Goal: Task Accomplishment & Management: Manage account settings

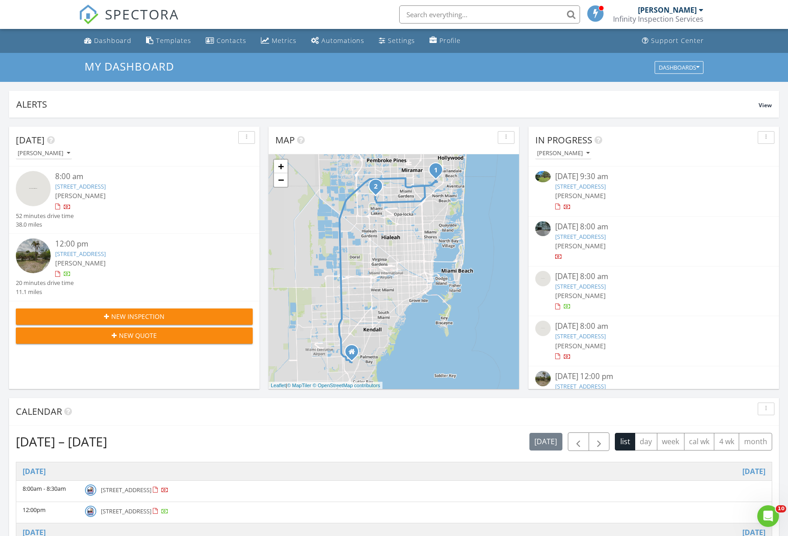
click at [105, 185] on link "1020 NE 208th St, Miami, FL 33179" at bounding box center [80, 186] width 51 height 8
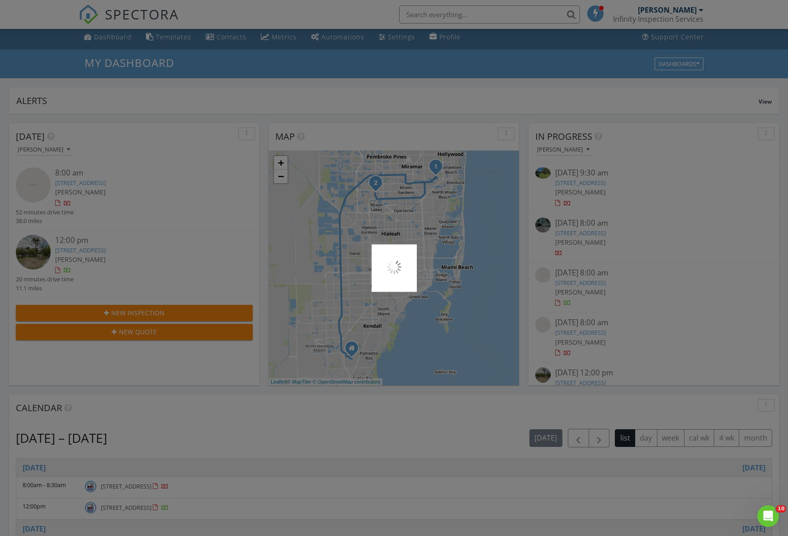
scroll to position [2, 0]
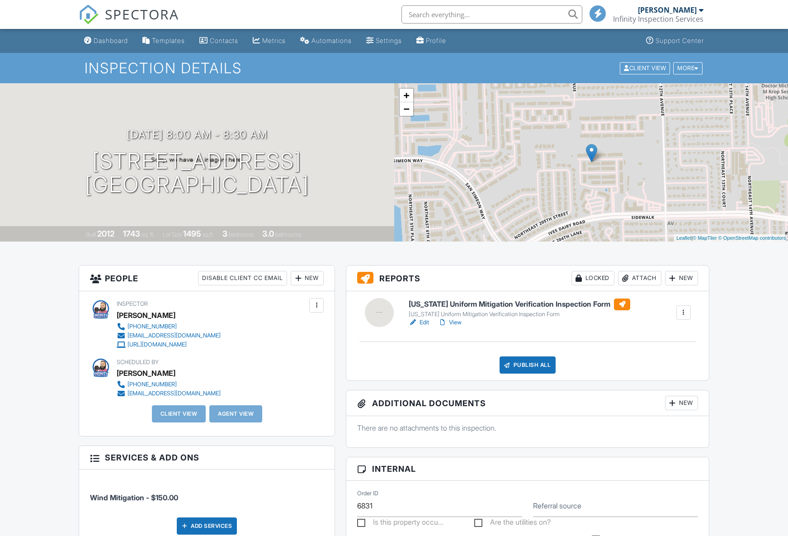
click at [303, 281] on div "New" at bounding box center [307, 278] width 33 height 14
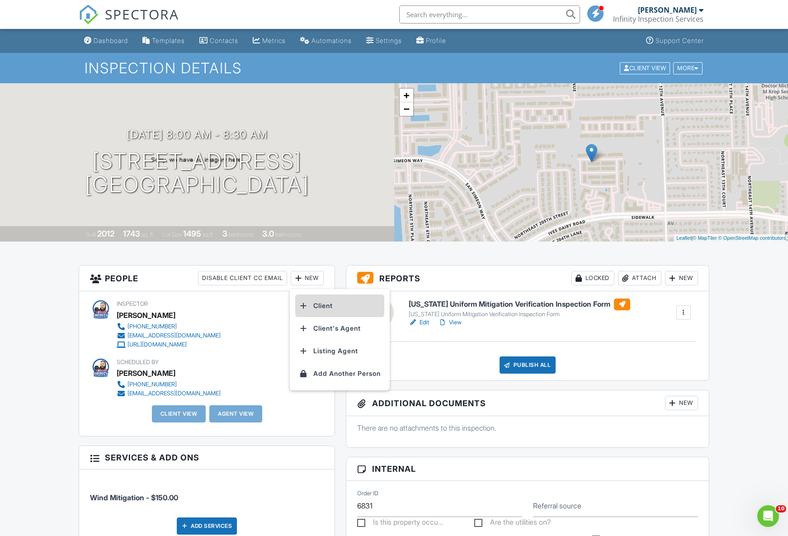
click at [331, 308] on li "Client" at bounding box center [339, 305] width 89 height 23
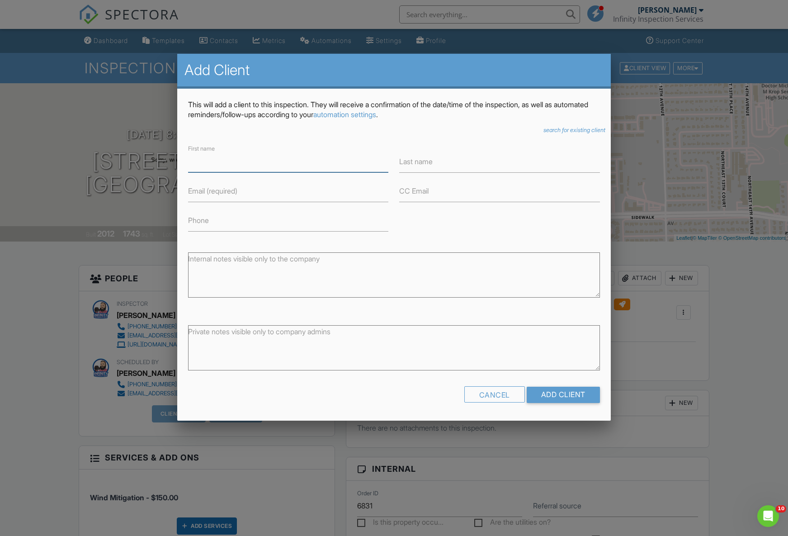
paste input "[PERSON_NAME]"
click at [244, 157] on input "[PERSON_NAME]" at bounding box center [288, 161] width 200 height 22
type input "[PERSON_NAME]"
click at [413, 158] on label "Last name" at bounding box center [415, 161] width 33 height 10
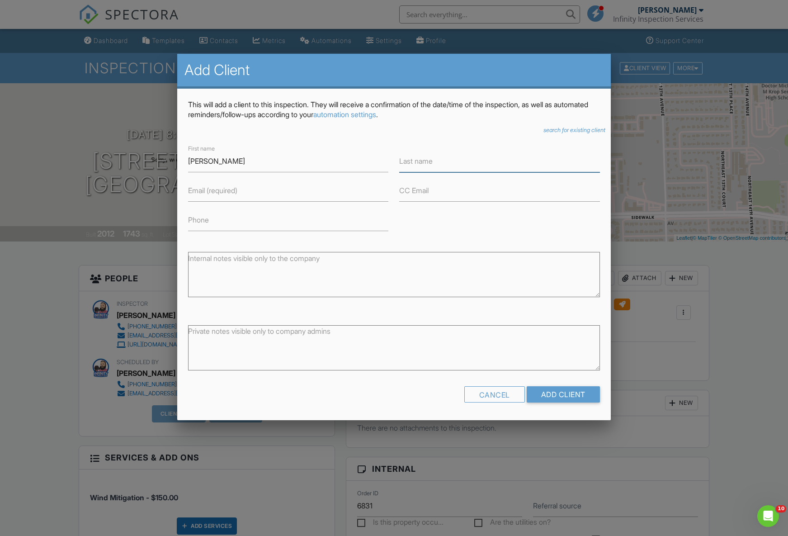
click at [413, 158] on input "Last name" at bounding box center [499, 161] width 200 height 22
paste input "SIMANAVICIUS"
type input "SIMANAVICIUS"
click at [276, 194] on input "Email (required)" at bounding box center [288, 190] width 200 height 22
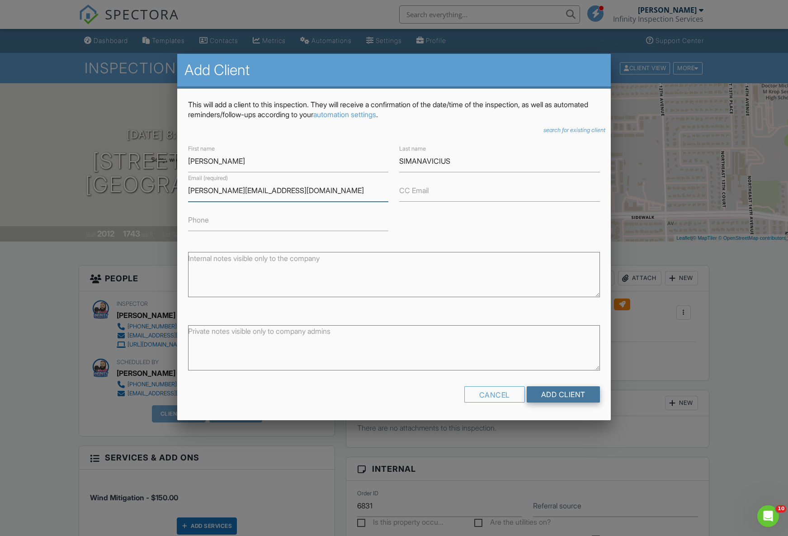
type input "[PERSON_NAME][EMAIL_ADDRESS][DOMAIN_NAME]"
click at [547, 397] on input "Add Client" at bounding box center [563, 394] width 73 height 16
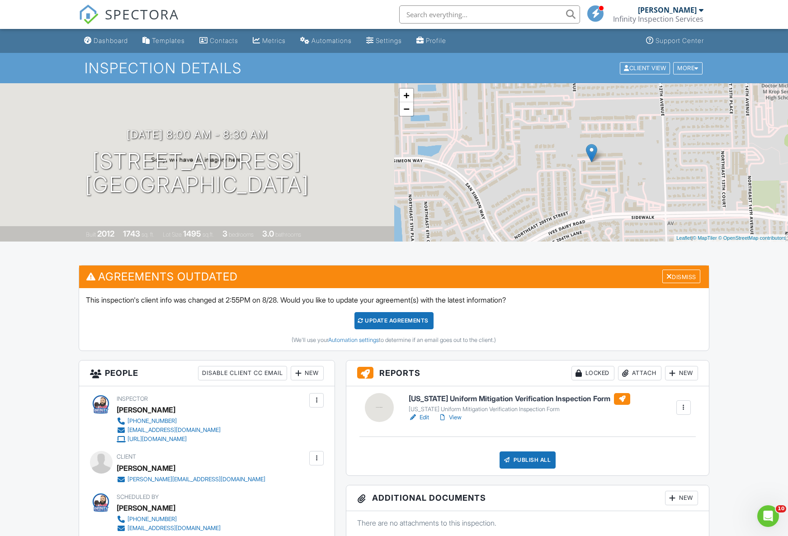
click at [392, 324] on div "Update Agreements" at bounding box center [393, 320] width 79 height 17
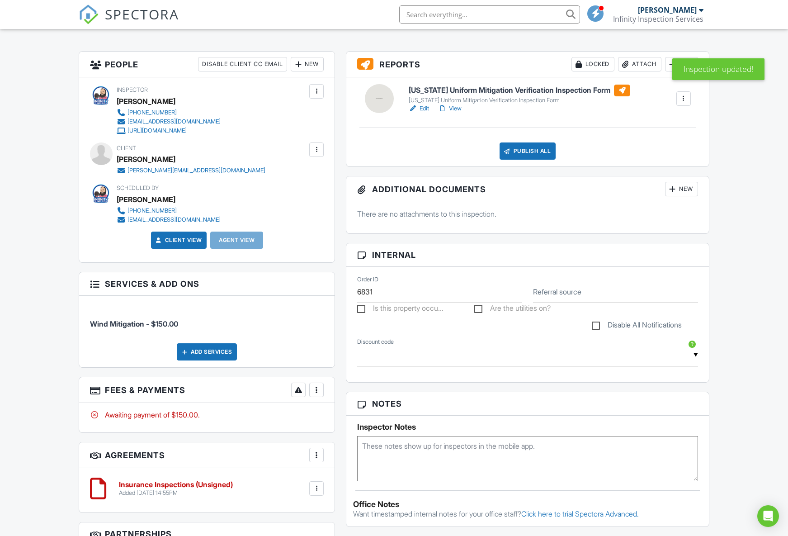
click at [314, 392] on div at bounding box center [316, 389] width 9 height 9
click at [347, 415] on li "Edit Fees & Payments" at bounding box center [362, 417] width 94 height 23
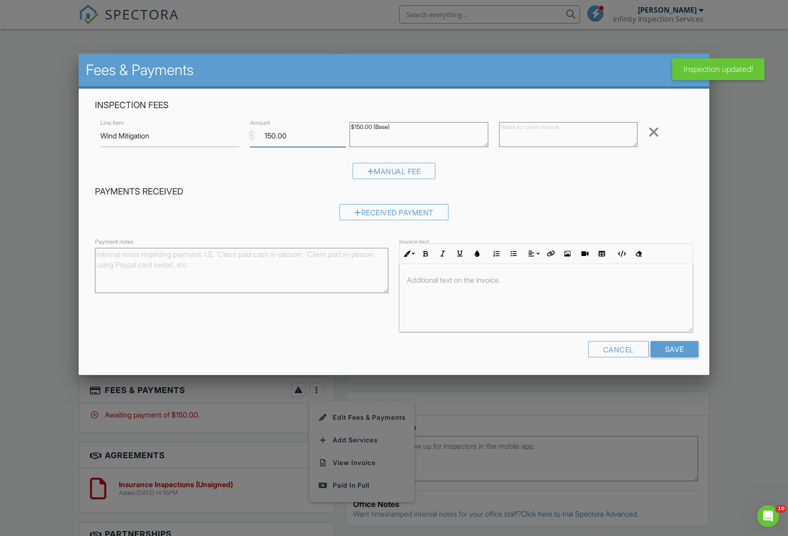
drag, startPoint x: 308, startPoint y: 130, endPoint x: 186, endPoint y: 124, distance: 122.2
click at [186, 124] on div "Line Item Wind Mitigation $ Amount 150.00 $150.00 (Base) Remove" at bounding box center [394, 136] width 598 height 36
drag, startPoint x: 294, startPoint y: 137, endPoint x: 197, endPoint y: 118, distance: 98.9
click at [197, 118] on div "Line Item Wind Mitigation $ Amount 1 $150.00 (Base) Remove" at bounding box center [394, 136] width 598 height 36
type input "2"
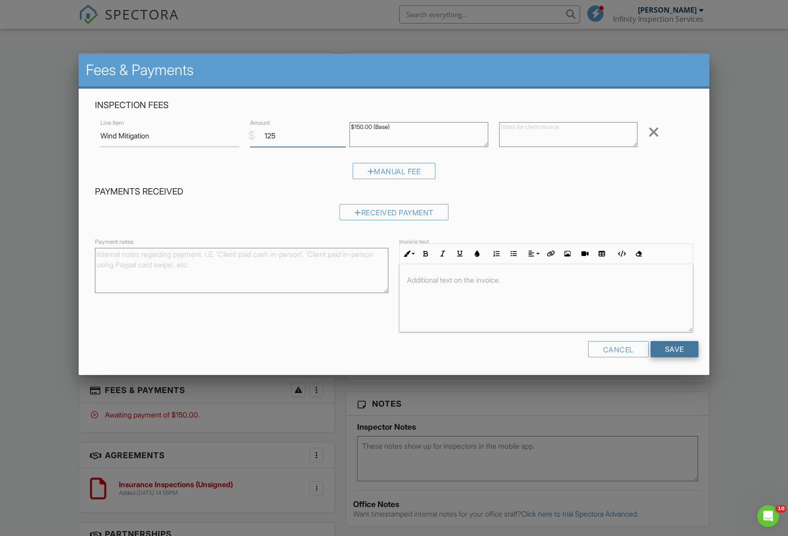
type input "125"
click at [677, 347] on input "Save" at bounding box center [675, 349] width 48 height 16
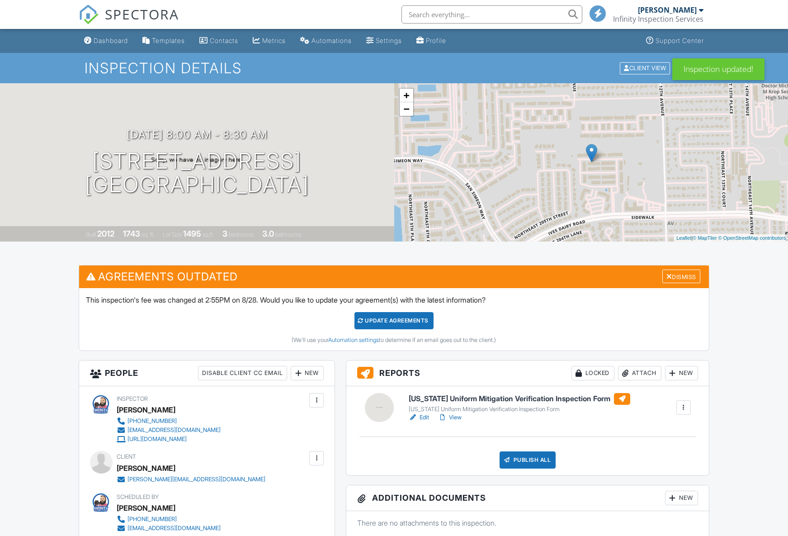
click at [390, 317] on div "Update Agreements" at bounding box center [393, 320] width 79 height 17
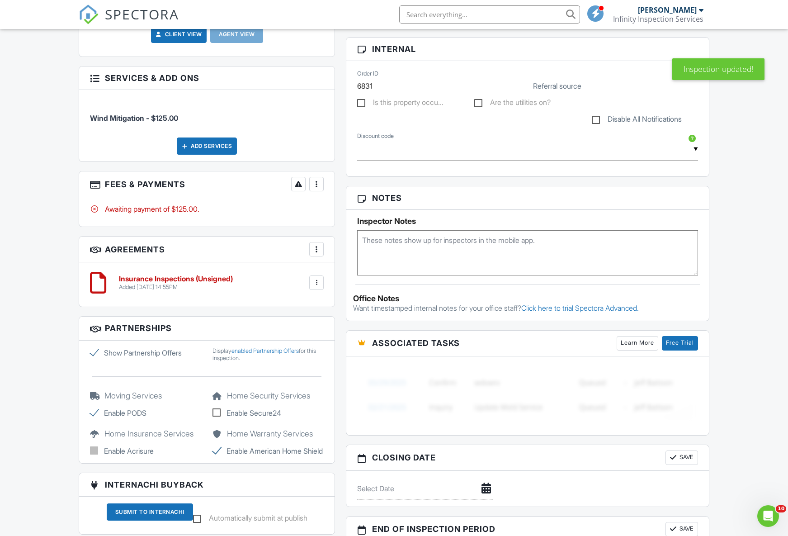
click at [316, 183] on div at bounding box center [316, 183] width 9 height 9
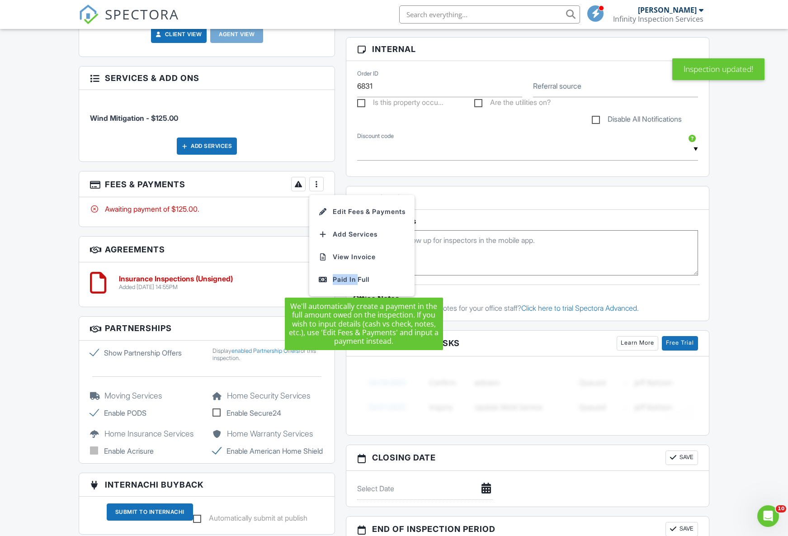
click at [357, 280] on div "Paid In Full" at bounding box center [361, 279] width 87 height 11
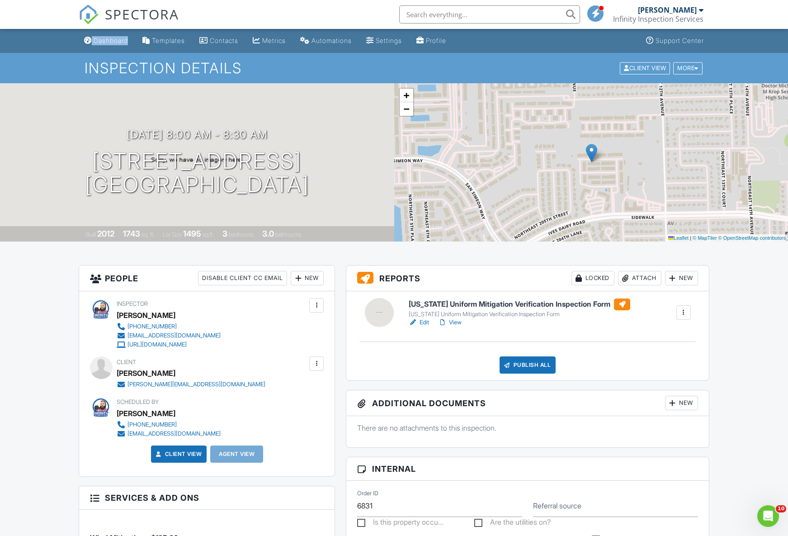
click at [426, 322] on link "Edit" at bounding box center [419, 322] width 20 height 9
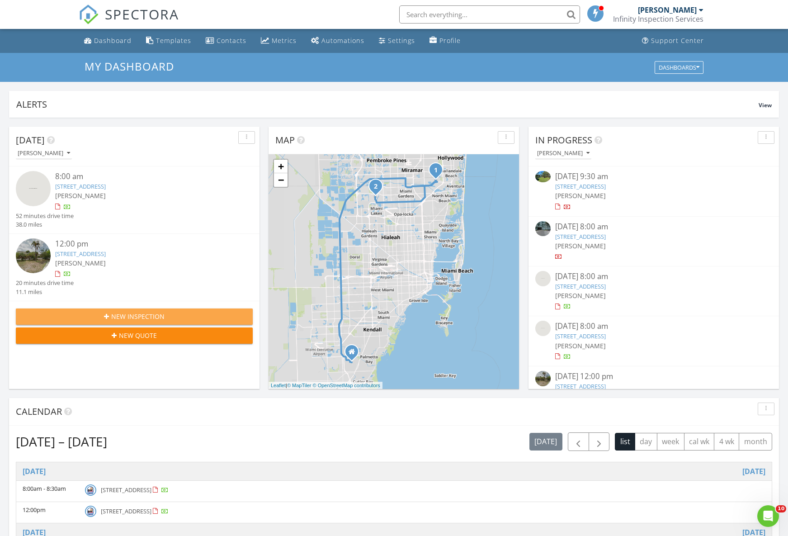
click at [126, 310] on button "New Inspection" at bounding box center [134, 316] width 237 height 16
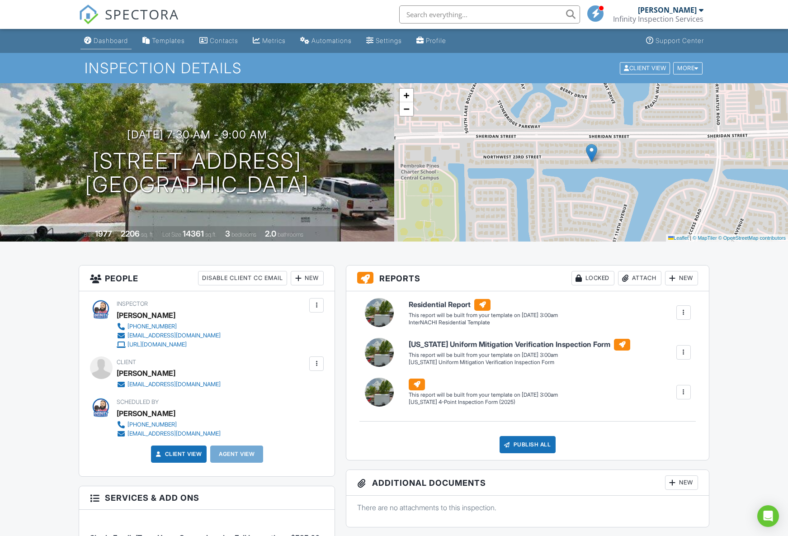
click at [118, 39] on div "Dashboard" at bounding box center [111, 41] width 34 height 8
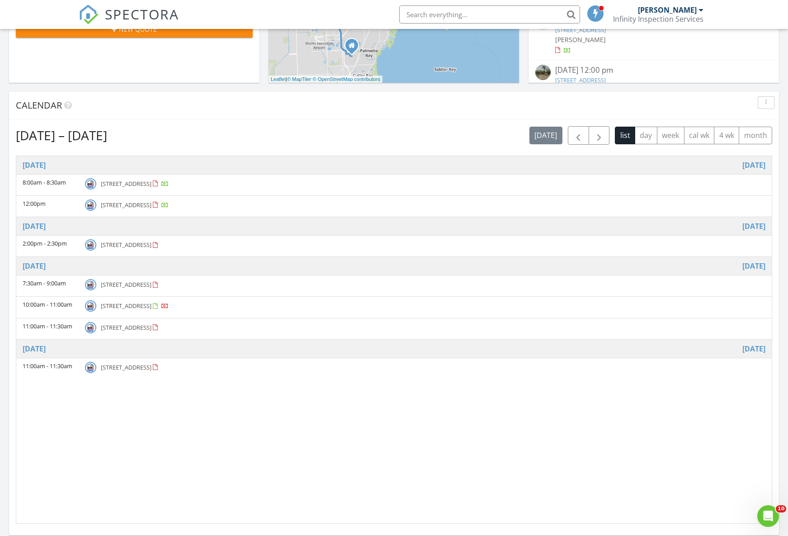
scroll to position [307, 0]
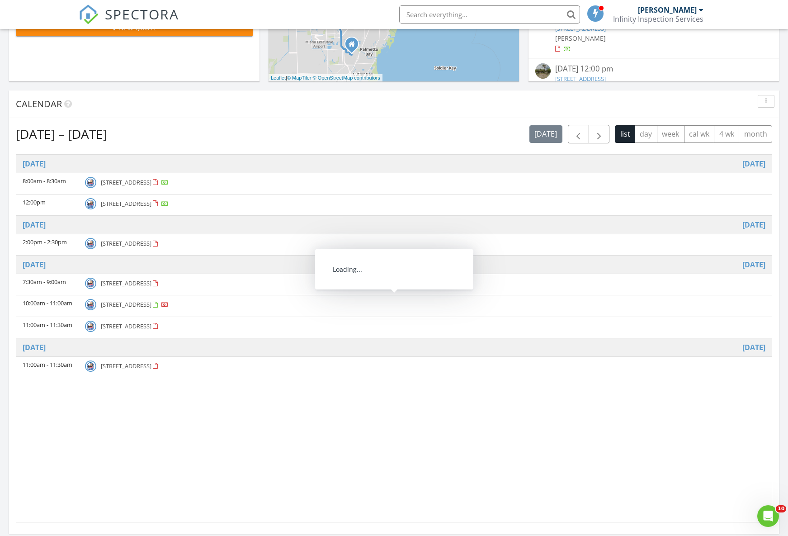
click at [151, 305] on span "[STREET_ADDRESS]" at bounding box center [126, 304] width 51 height 8
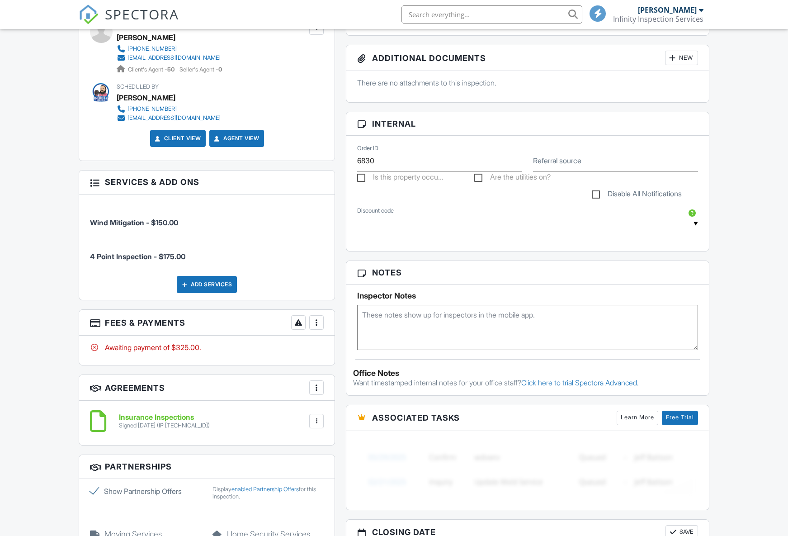
click at [318, 323] on div at bounding box center [316, 322] width 9 height 9
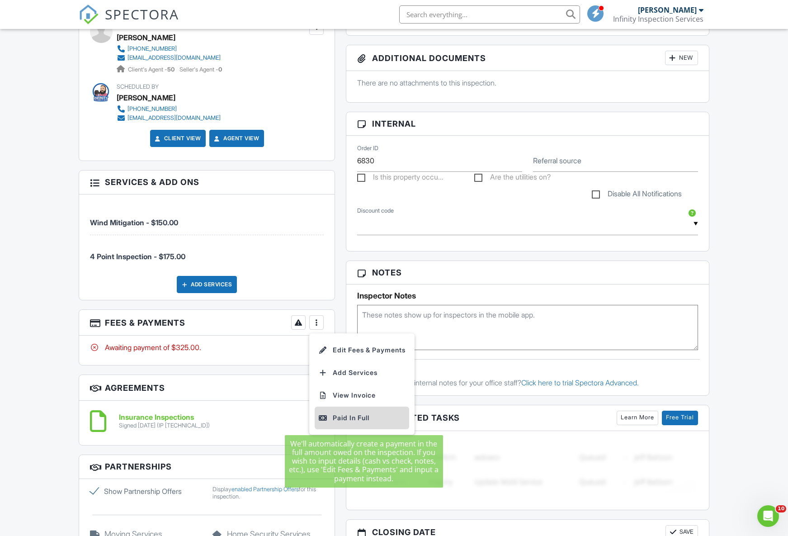
click at [350, 416] on div "Paid In Full" at bounding box center [361, 417] width 87 height 11
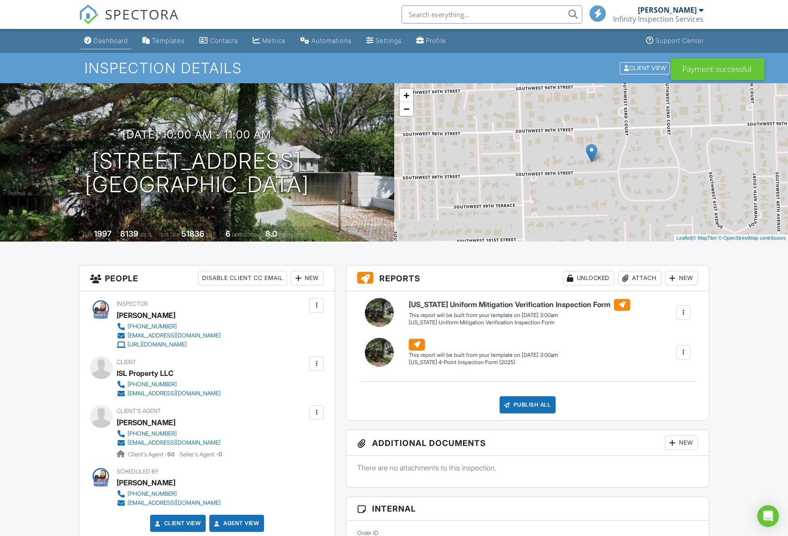
click at [104, 39] on div "Dashboard" at bounding box center [111, 41] width 34 height 8
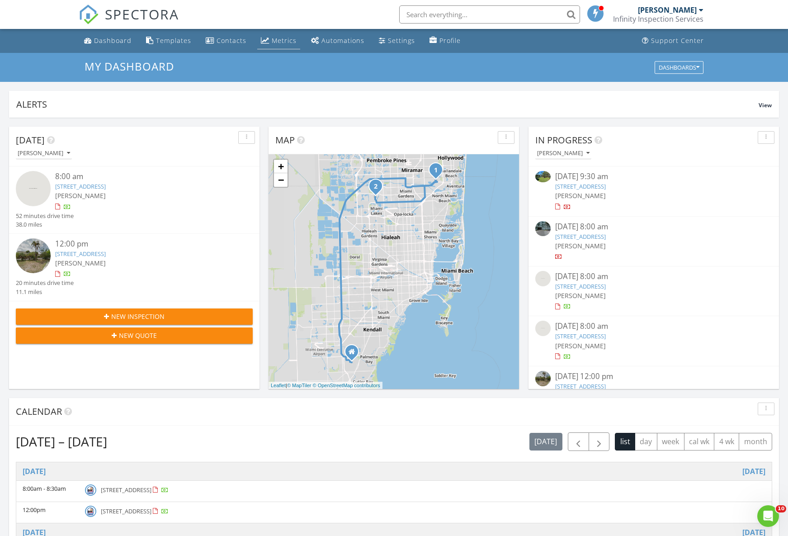
click at [284, 36] on link "Metrics" at bounding box center [278, 41] width 43 height 17
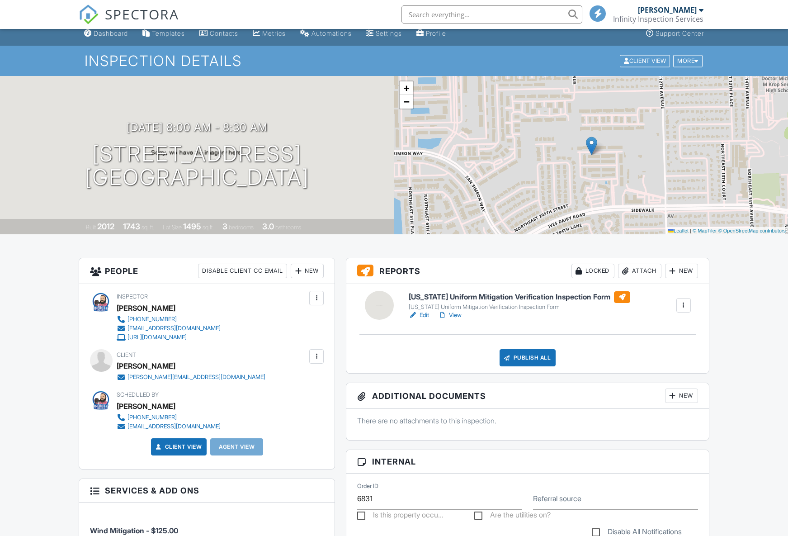
scroll to position [7, 0]
click at [322, 321] on li "Client's Agent" at bounding box center [339, 321] width 89 height 23
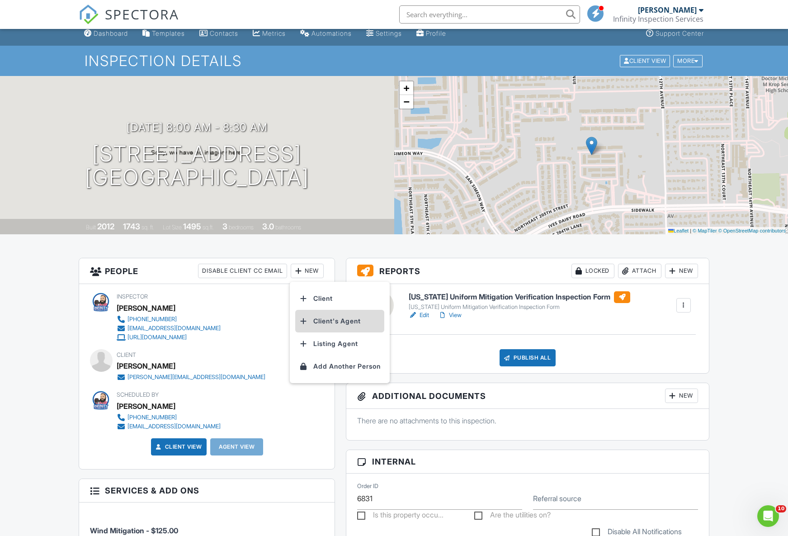
scroll to position [0, 0]
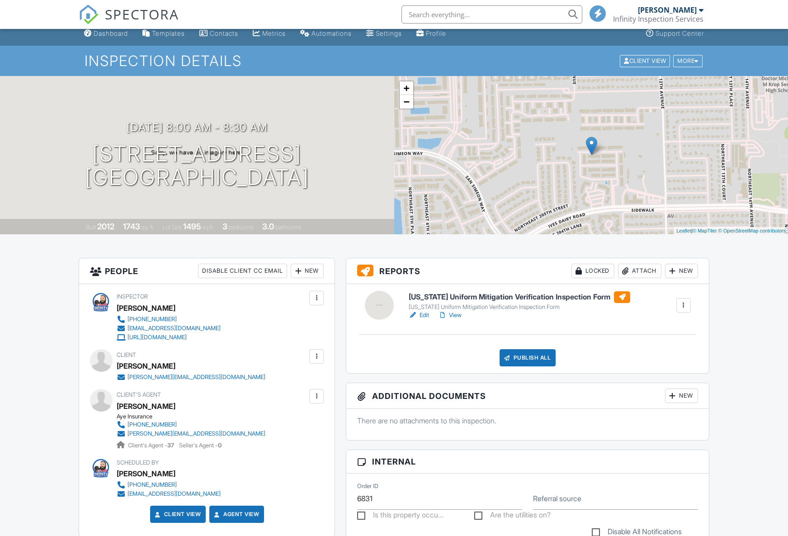
scroll to position [7, 0]
click at [530, 361] on div "Publish All" at bounding box center [528, 357] width 57 height 17
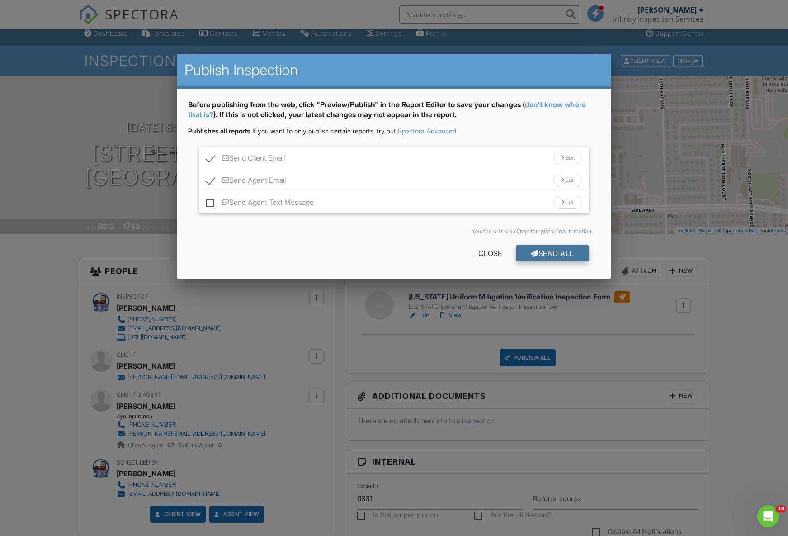
scroll to position [0, 0]
click at [552, 254] on div "Send All" at bounding box center [552, 253] width 72 height 16
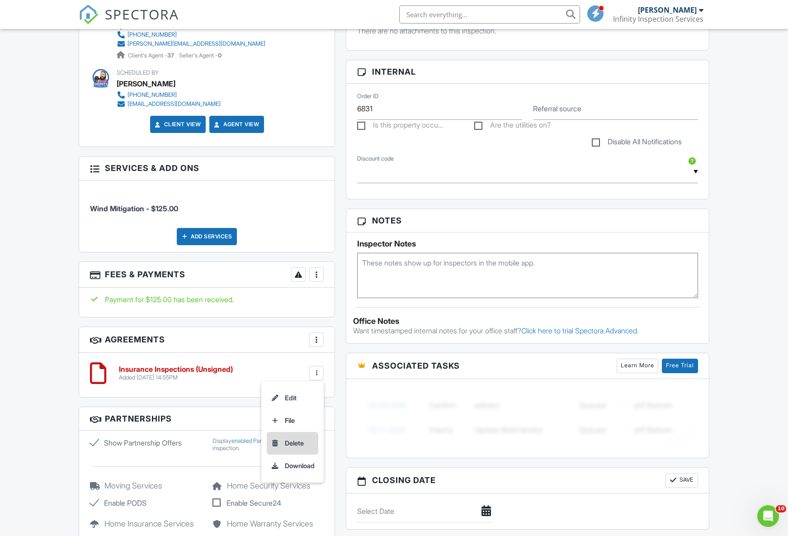
click at [292, 440] on li "Delete" at bounding box center [293, 443] width 52 height 23
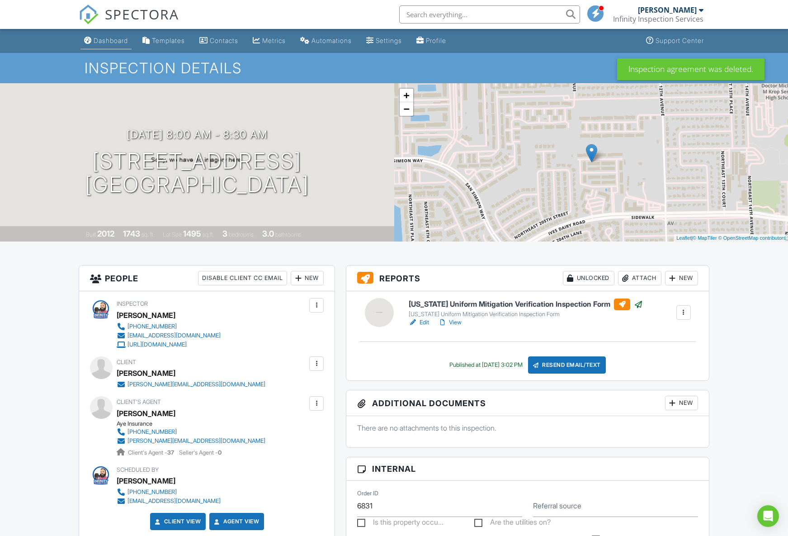
click at [116, 44] on link "Dashboard" at bounding box center [105, 41] width 51 height 17
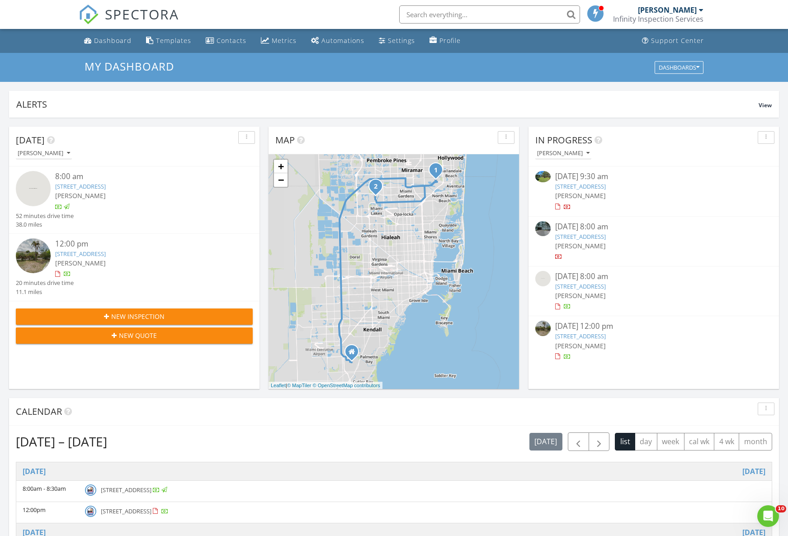
click at [606, 336] on link "[STREET_ADDRESS]" at bounding box center [580, 336] width 51 height 8
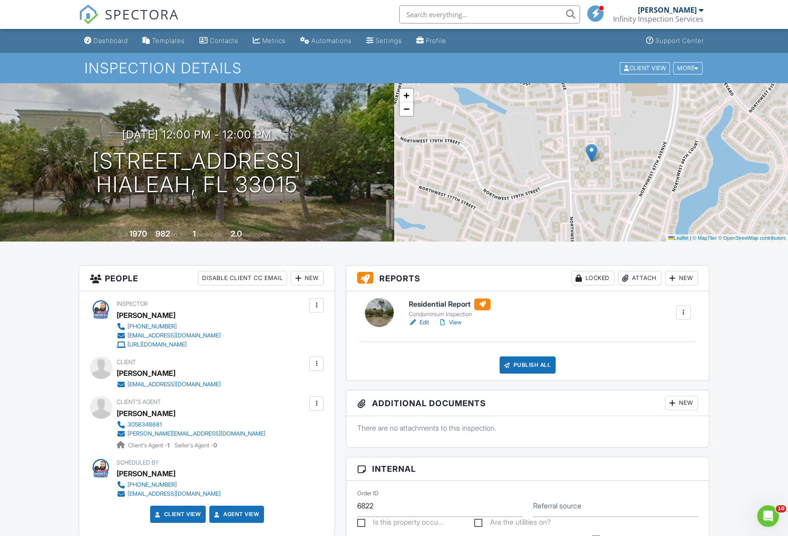
click at [424, 324] on link "Edit" at bounding box center [419, 322] width 20 height 9
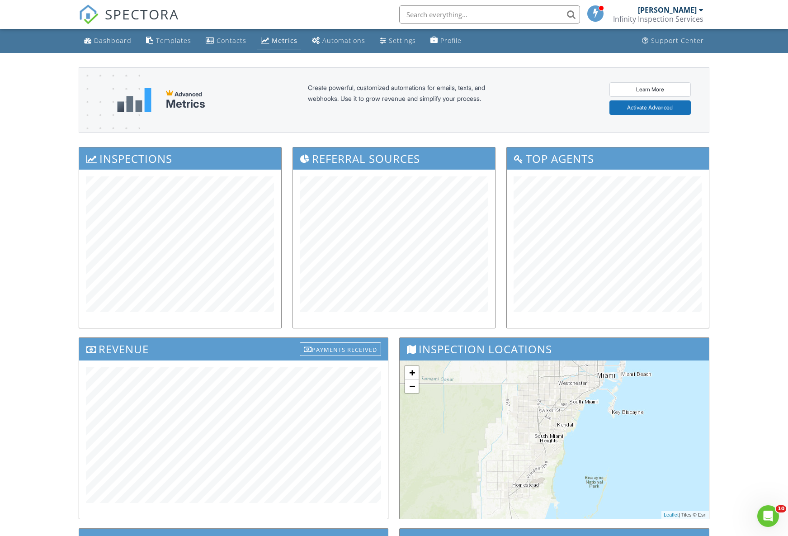
click at [743, 129] on div "Dashboard Templates Contacts Metrics Automations Settings Profile Support Cente…" at bounding box center [394, 345] width 788 height 633
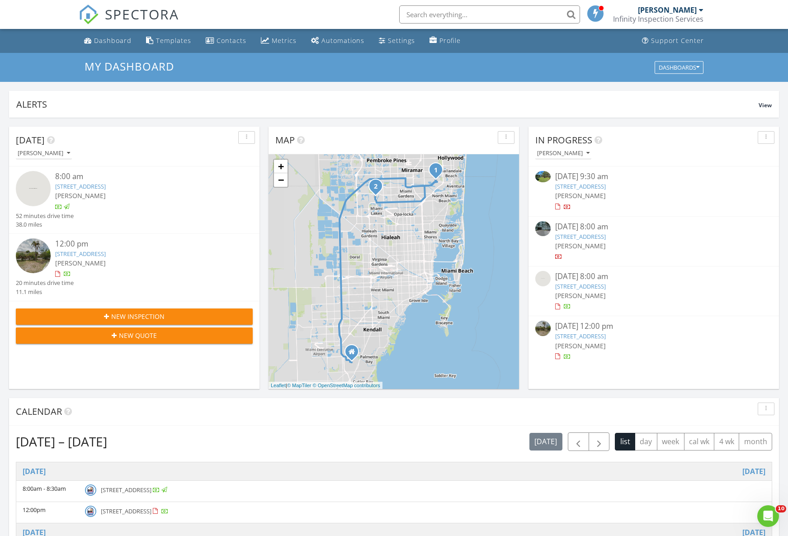
click at [553, 119] on div "[DATE] [PERSON_NAME] 8:00 am [STREET_ADDRESS] [PERSON_NAME] 52 minutes drive ti…" at bounding box center [394, 529] width 788 height 823
click at [571, 439] on button "button" at bounding box center [578, 441] width 21 height 19
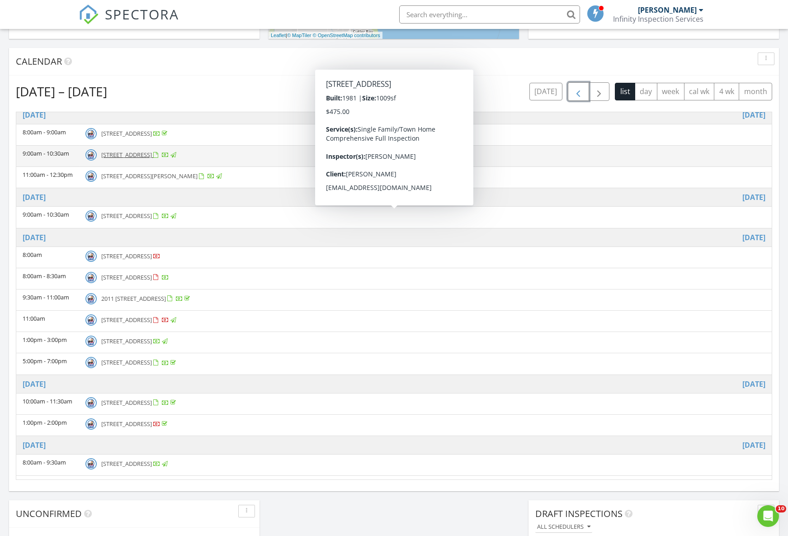
scroll to position [189, 0]
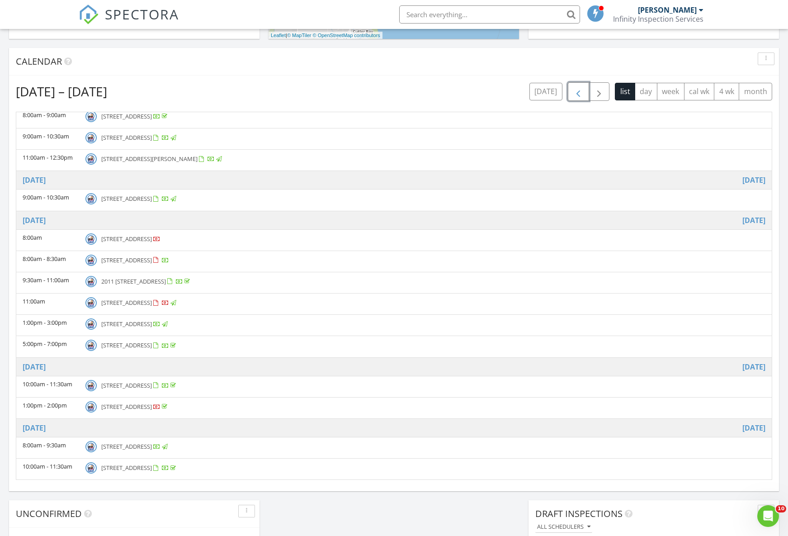
click at [152, 385] on span "6980 SW 27th Ct, Miramar 33023" at bounding box center [126, 385] width 51 height 8
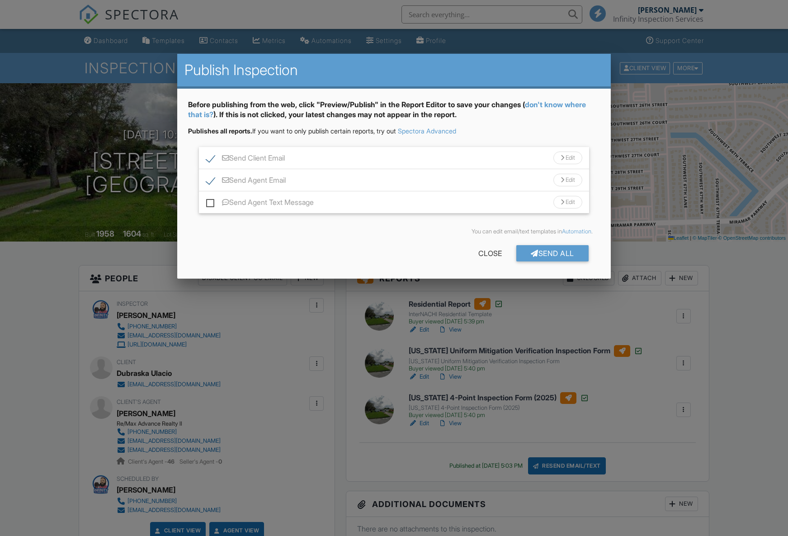
click at [207, 180] on label "Send Agent Email" at bounding box center [246, 181] width 80 height 11
checkbox input "false"
click at [544, 251] on div "Send All" at bounding box center [552, 253] width 72 height 16
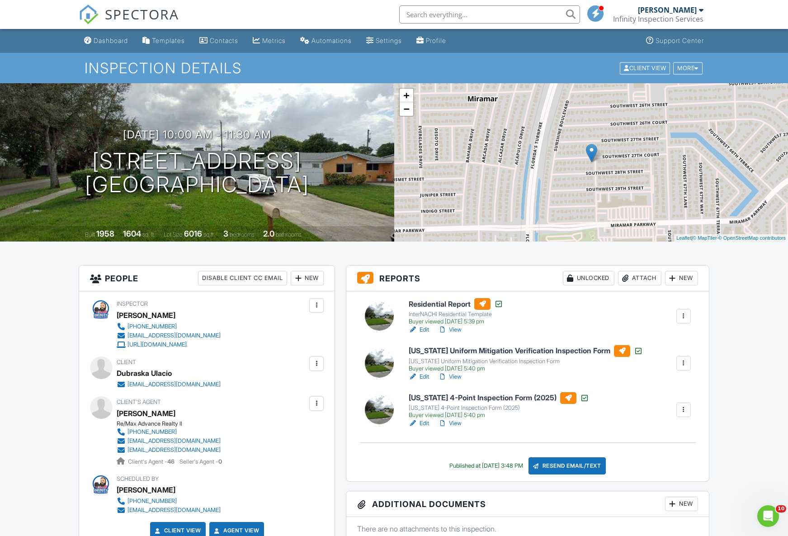
click at [132, 43] on link "Dashboard" at bounding box center [105, 41] width 51 height 17
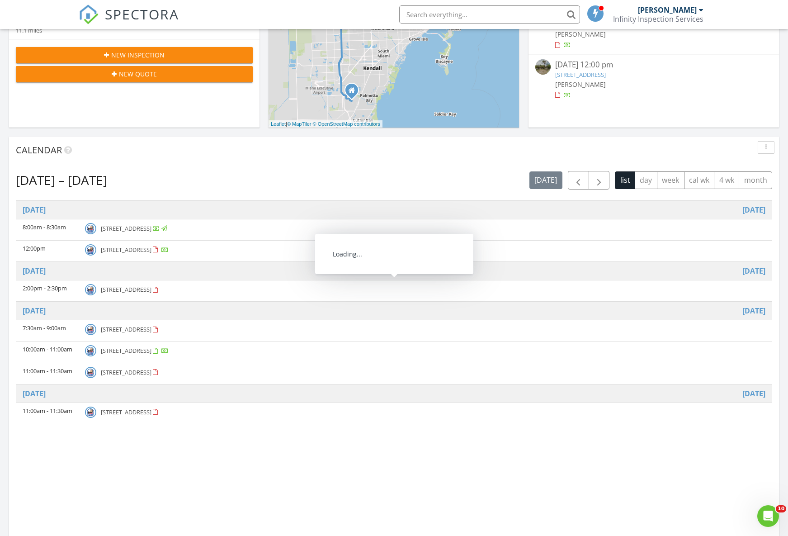
scroll to position [262, 0]
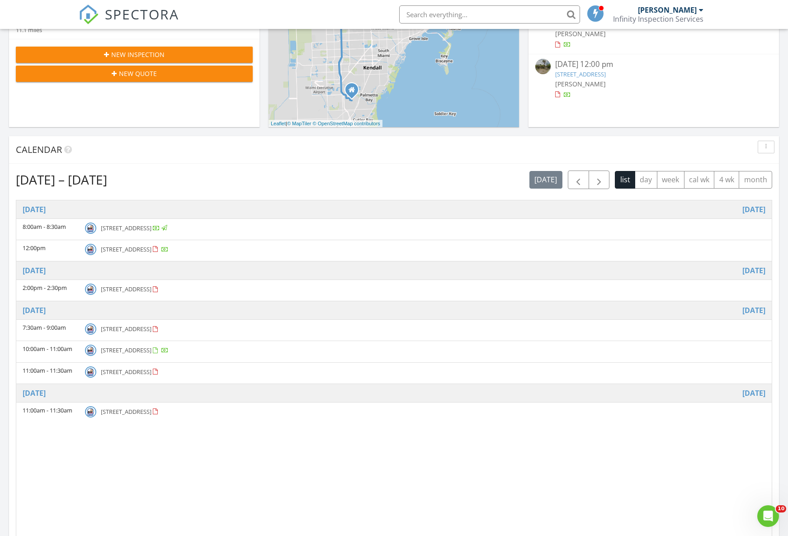
click at [382, 432] on div "Time Event [DATE] 8:00am - 8:30am [STREET_ADDRESS] 12:00pm [STREET_ADDRESS] [DA…" at bounding box center [394, 384] width 756 height 368
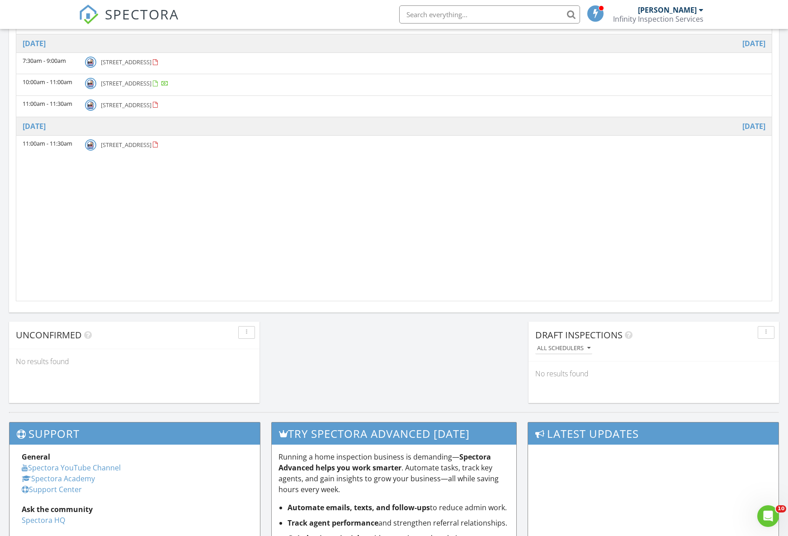
scroll to position [737, 0]
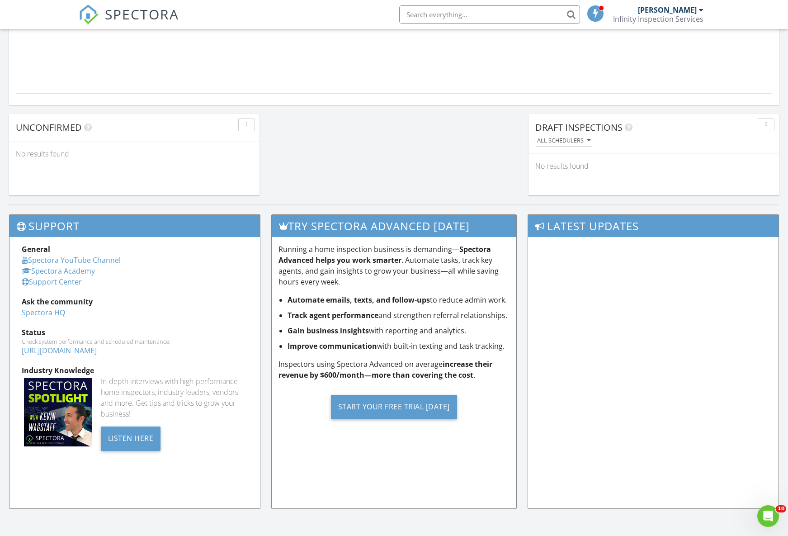
click at [266, 274] on div "Try spectora advanced today Running a home inspection business is demanding— Sp…" at bounding box center [394, 365] width 257 height 303
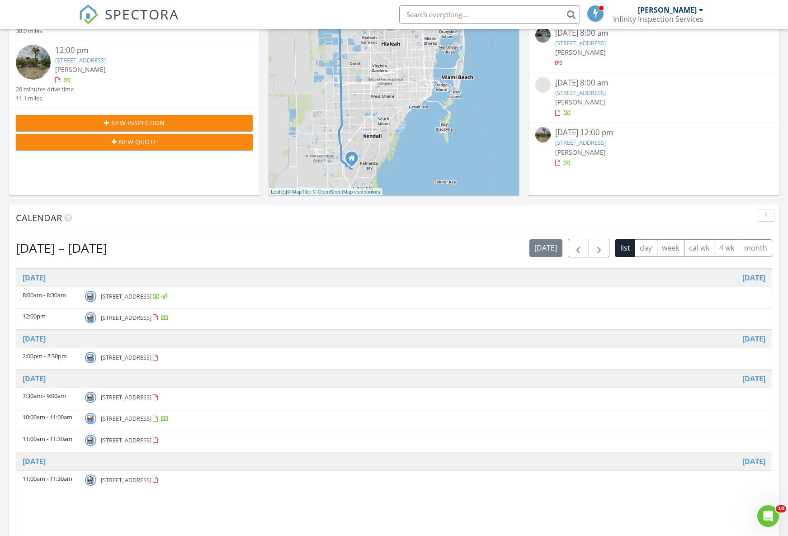
scroll to position [0, 0]
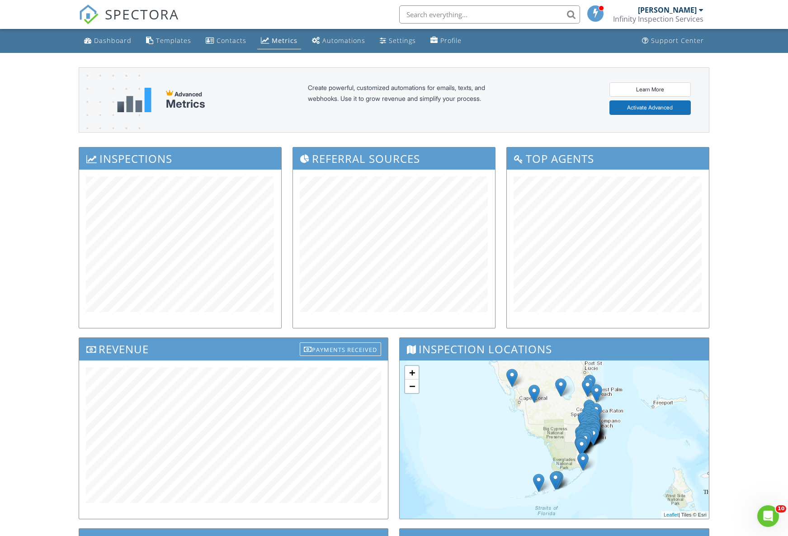
click at [442, 14] on input "text" at bounding box center [489, 14] width 181 height 18
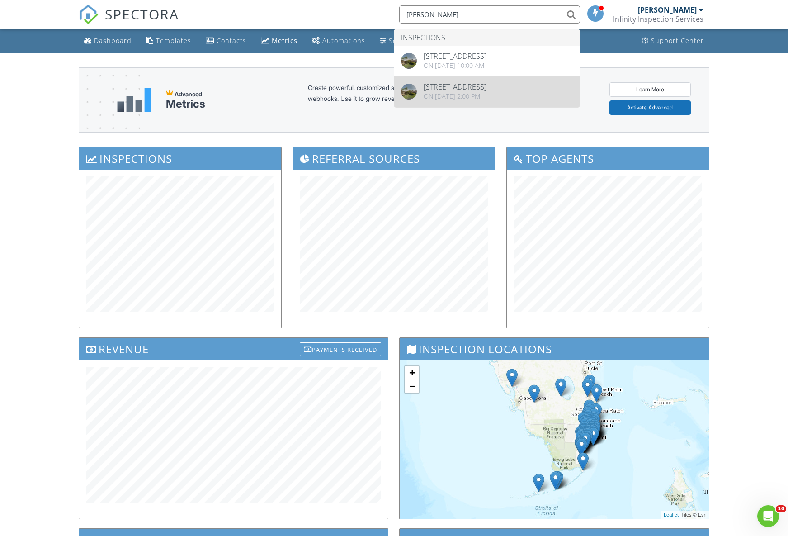
type input "[PERSON_NAME]"
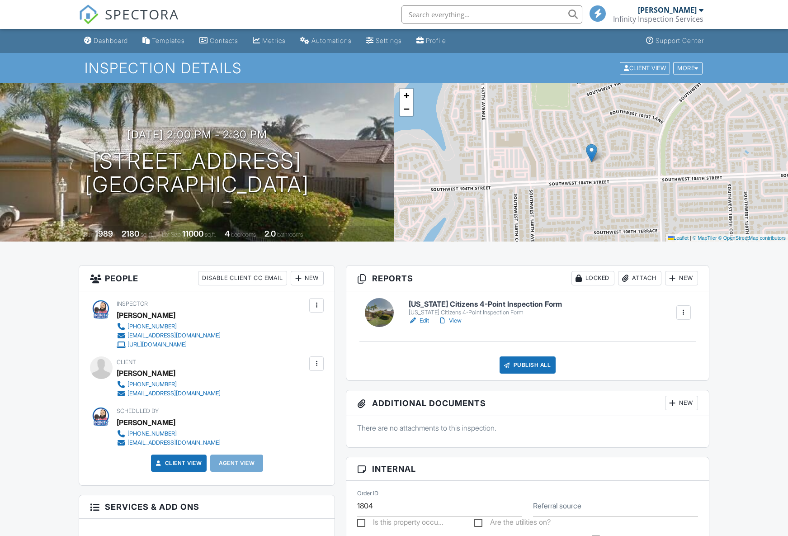
click at [416, 14] on input "text" at bounding box center [491, 14] width 181 height 18
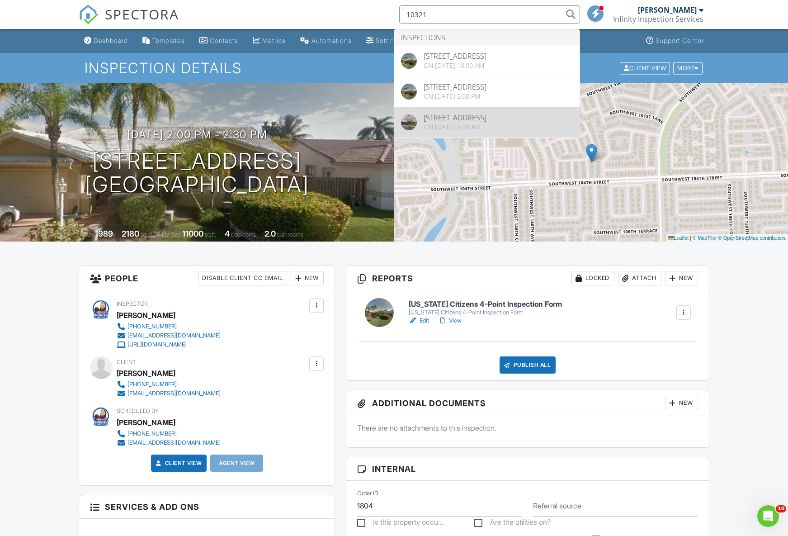
type input "10321"
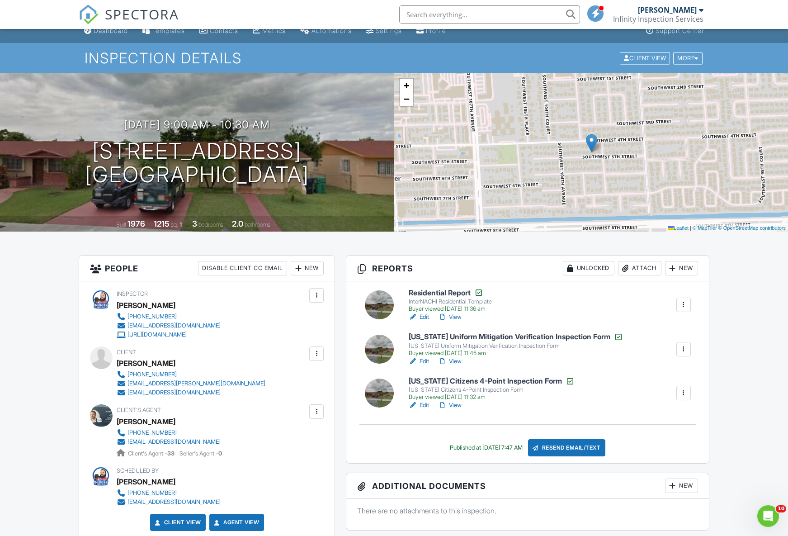
scroll to position [12, 0]
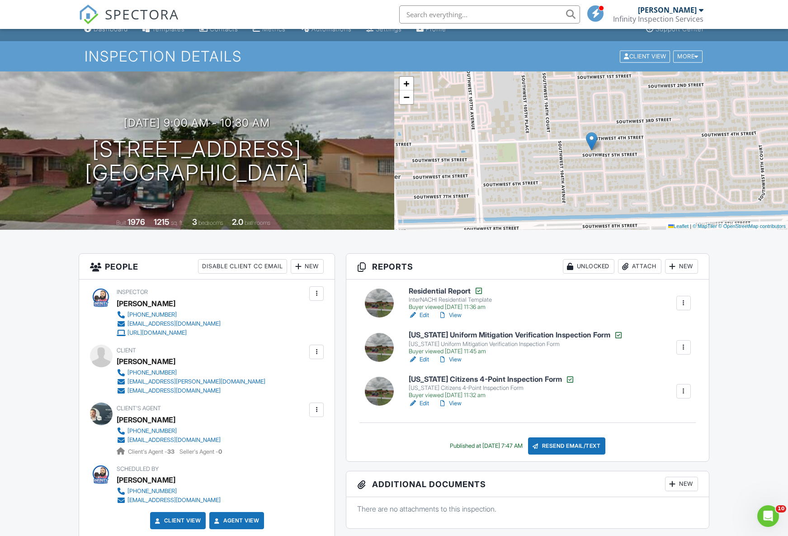
click at [422, 9] on input "text" at bounding box center [489, 14] width 181 height 18
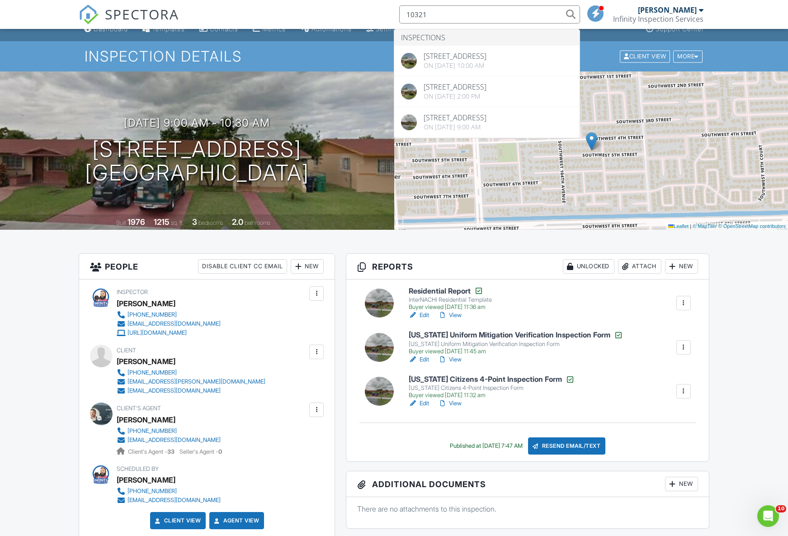
type input "10321"
drag, startPoint x: 38, startPoint y: 316, endPoint x: 48, endPoint y: 312, distance: 11.6
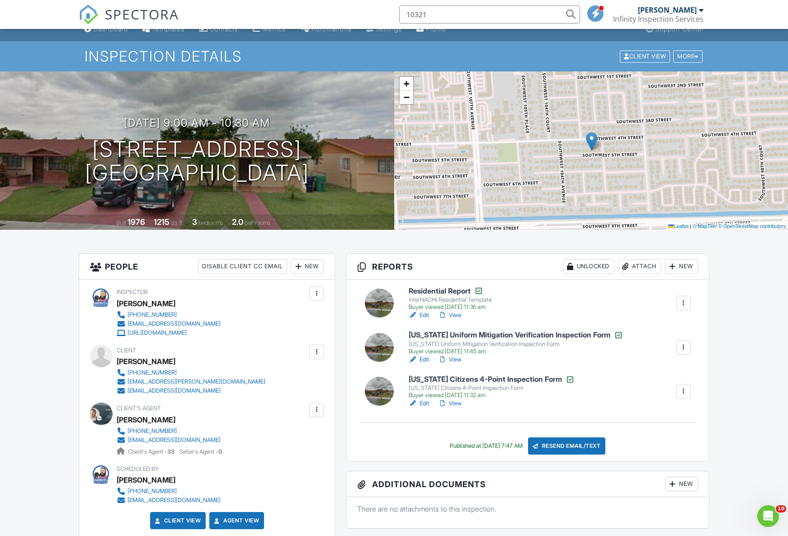
scroll to position [0, 0]
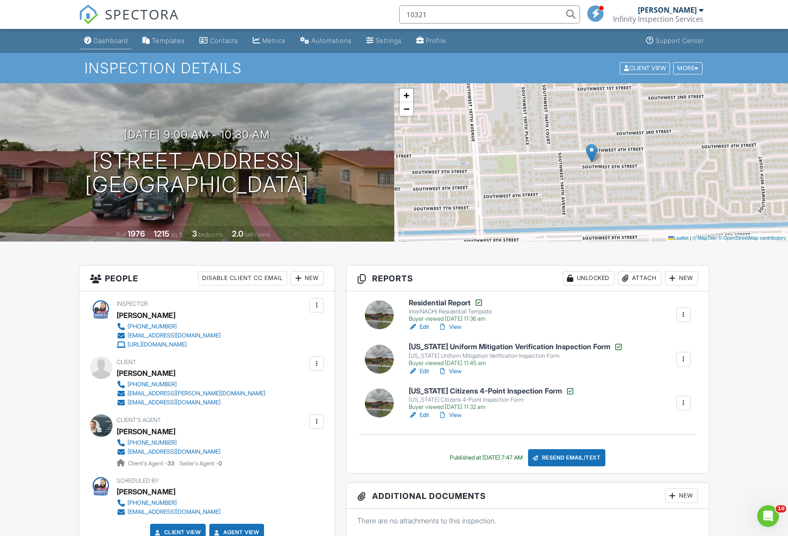
click at [106, 38] on div "Dashboard" at bounding box center [111, 41] width 34 height 8
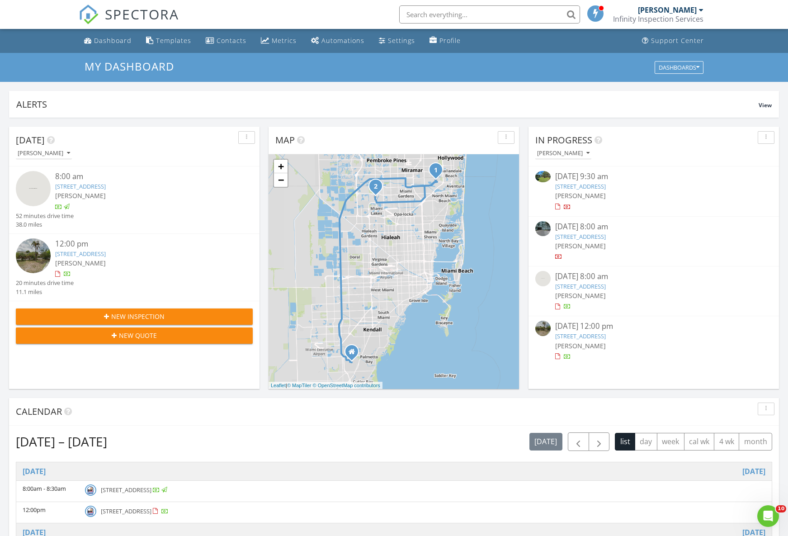
scroll to position [823, 789]
click at [118, 321] on span "New Inspection" at bounding box center [137, 316] width 53 height 9
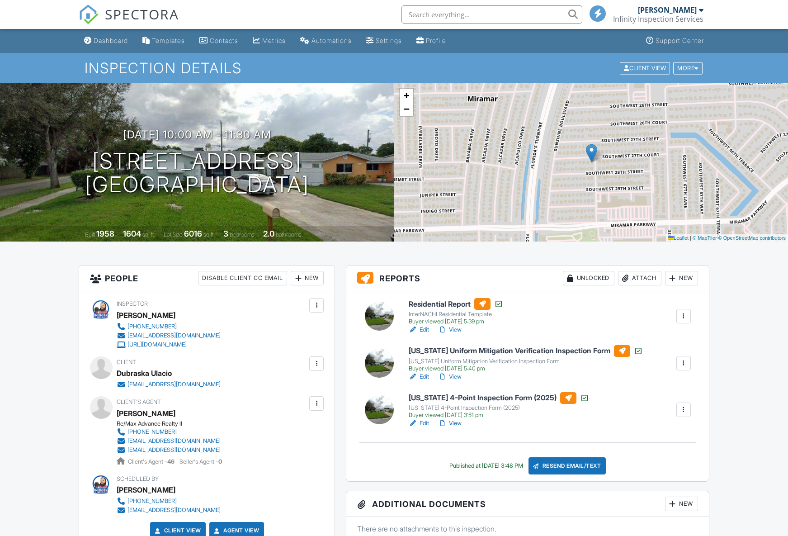
click at [426, 376] on link "Edit" at bounding box center [419, 376] width 20 height 9
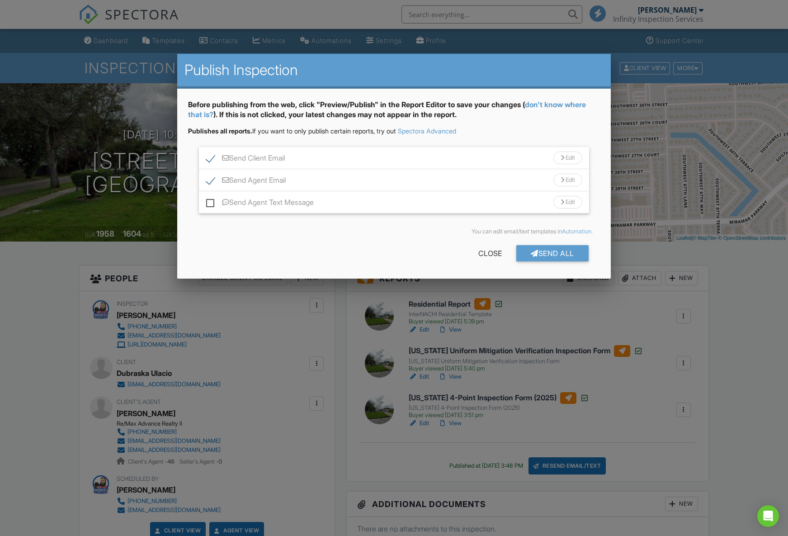
click at [207, 181] on label "Send Agent Email" at bounding box center [246, 181] width 80 height 11
checkbox input "false"
click at [531, 254] on div at bounding box center [535, 253] width 8 height 7
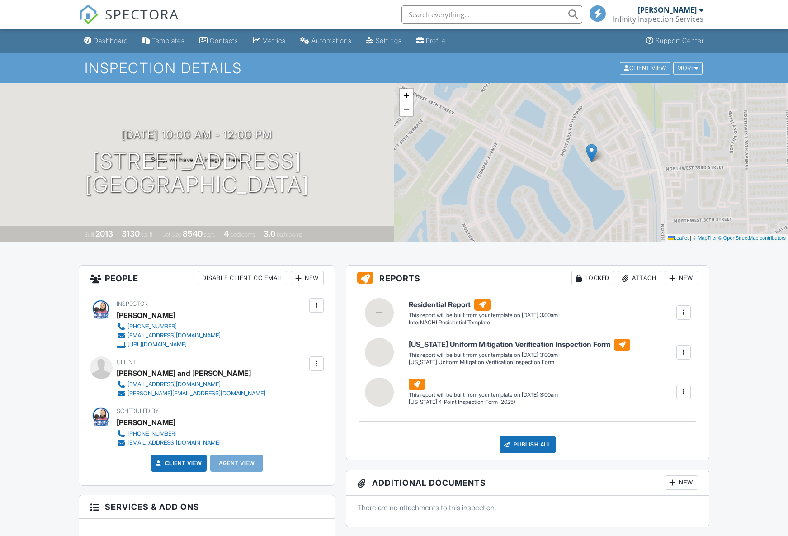
click at [111, 38] on div "Dashboard" at bounding box center [111, 41] width 34 height 8
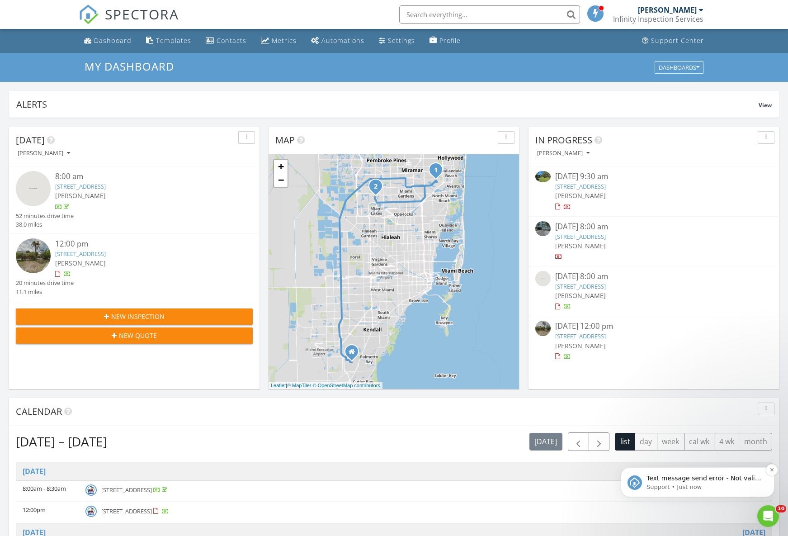
click at [708, 477] on p "Text message send error - Not valid number: rneuman747@gmail.com -&gt; . Please…" at bounding box center [705, 478] width 117 height 9
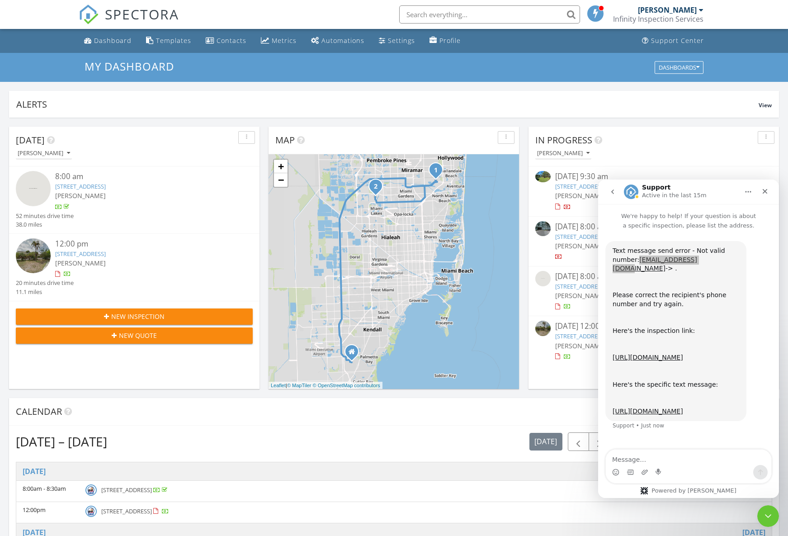
click at [250, 407] on div "Calendar" at bounding box center [387, 412] width 743 height 14
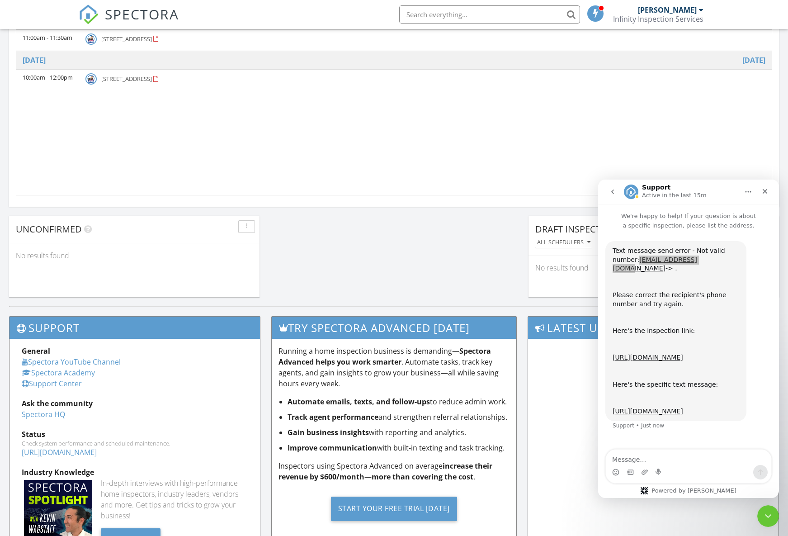
scroll to position [576, 0]
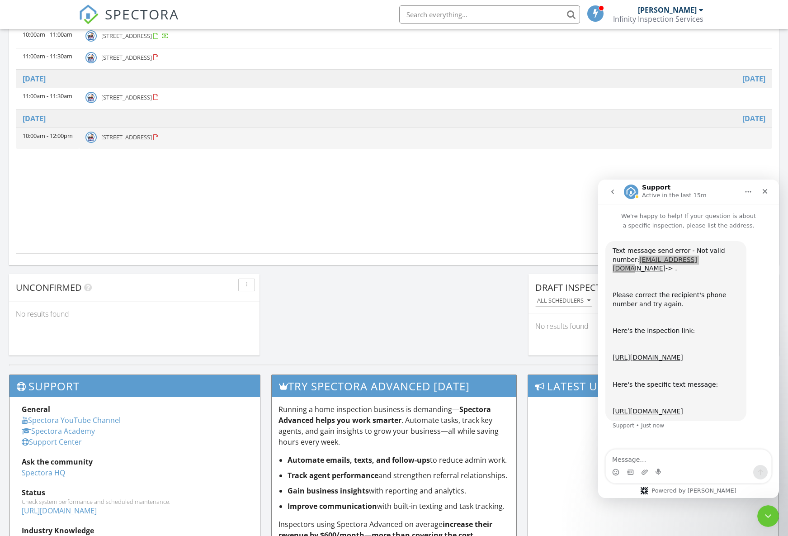
click at [152, 138] on span "3696 NW 82nd Dr, Pembroke Pines 33024" at bounding box center [126, 137] width 51 height 8
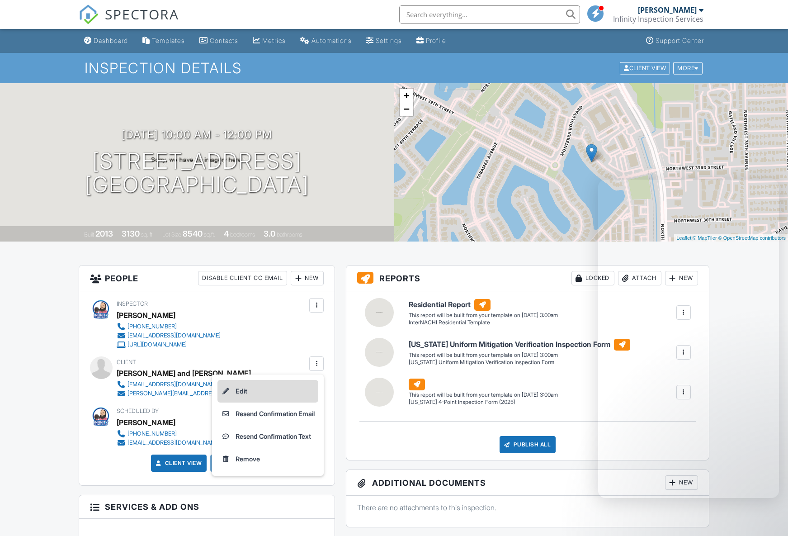
click at [295, 383] on li "Edit" at bounding box center [267, 391] width 101 height 23
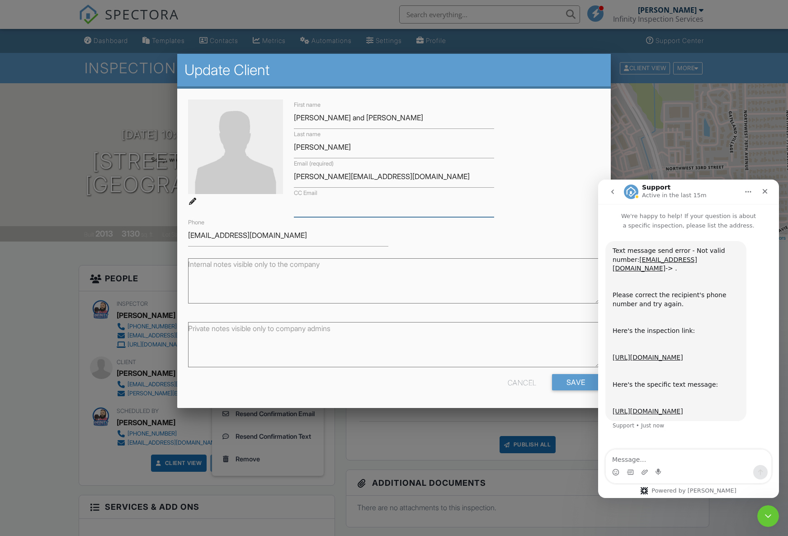
click at [359, 211] on input "CC Email" at bounding box center [394, 206] width 200 height 22
type input "[EMAIL_ADDRESS][DOMAIN_NAME]"
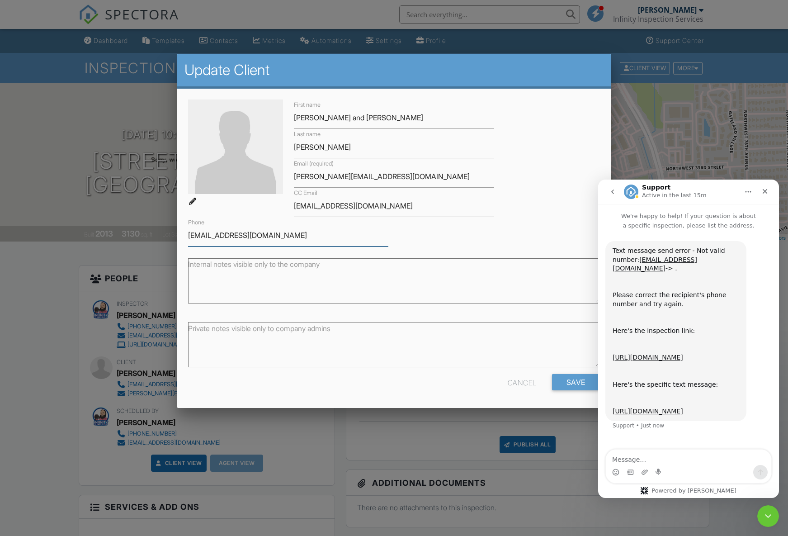
drag, startPoint x: 296, startPoint y: 235, endPoint x: 124, endPoint y: 213, distance: 172.8
type input "[PHONE_NUMBER]"
click at [586, 391] on div "Cancel Save" at bounding box center [394, 385] width 423 height 23
click at [582, 383] on input "Save" at bounding box center [576, 382] width 48 height 16
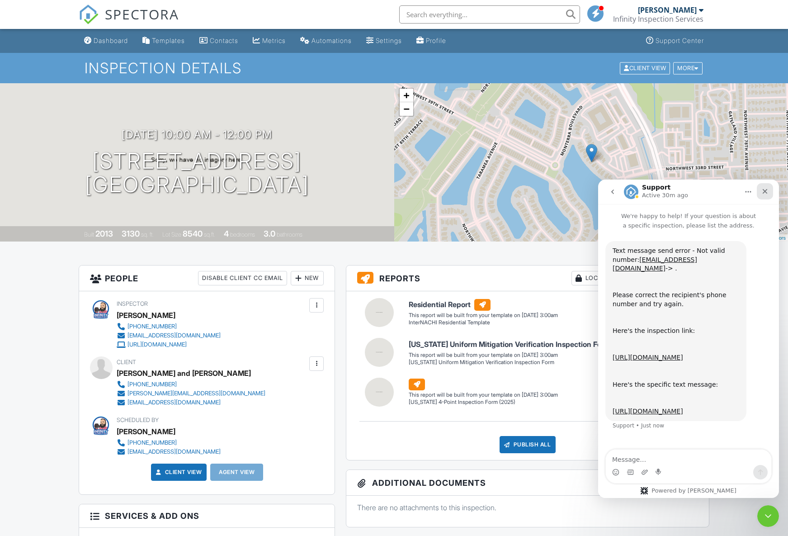
click at [766, 191] on icon "Close" at bounding box center [764, 191] width 7 height 7
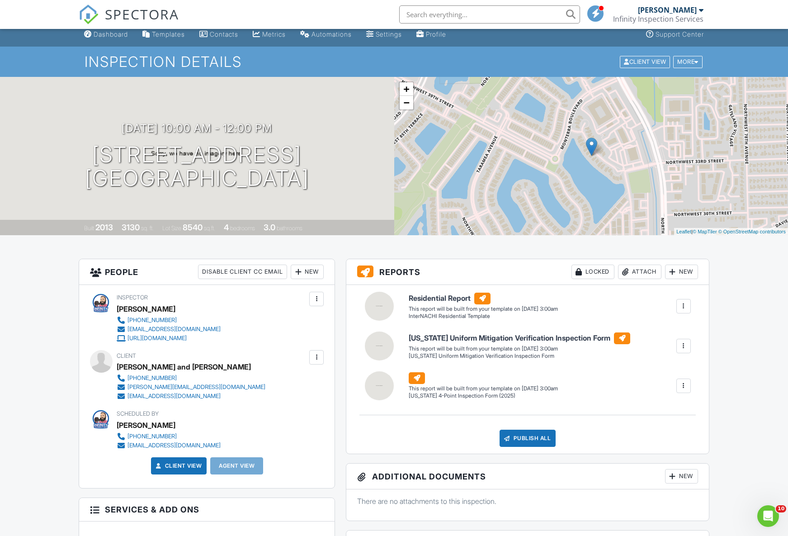
scroll to position [5, 0]
